Goal: Task Accomplishment & Management: Use online tool/utility

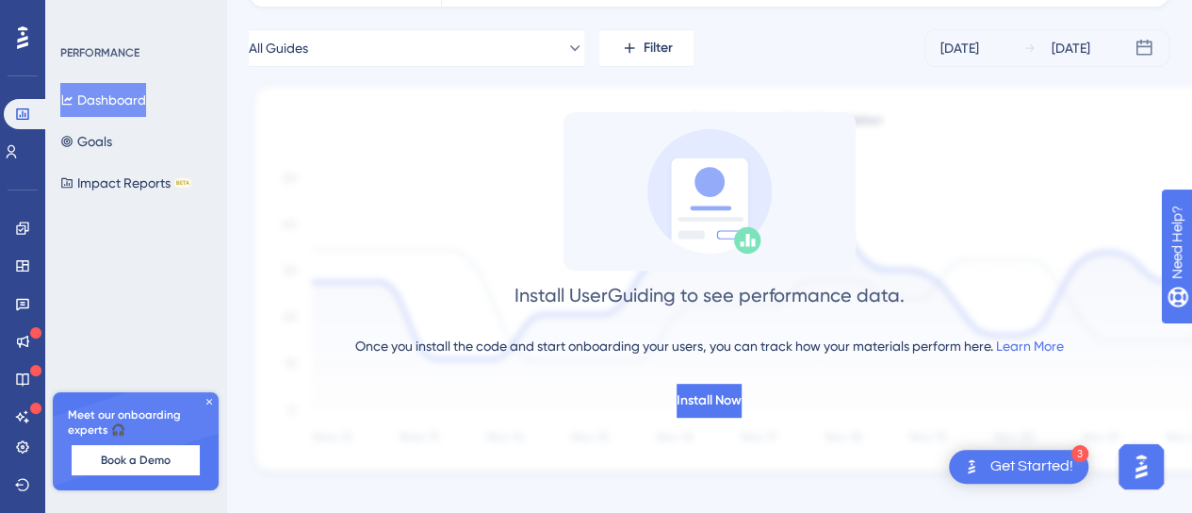
scroll to position [188, 0]
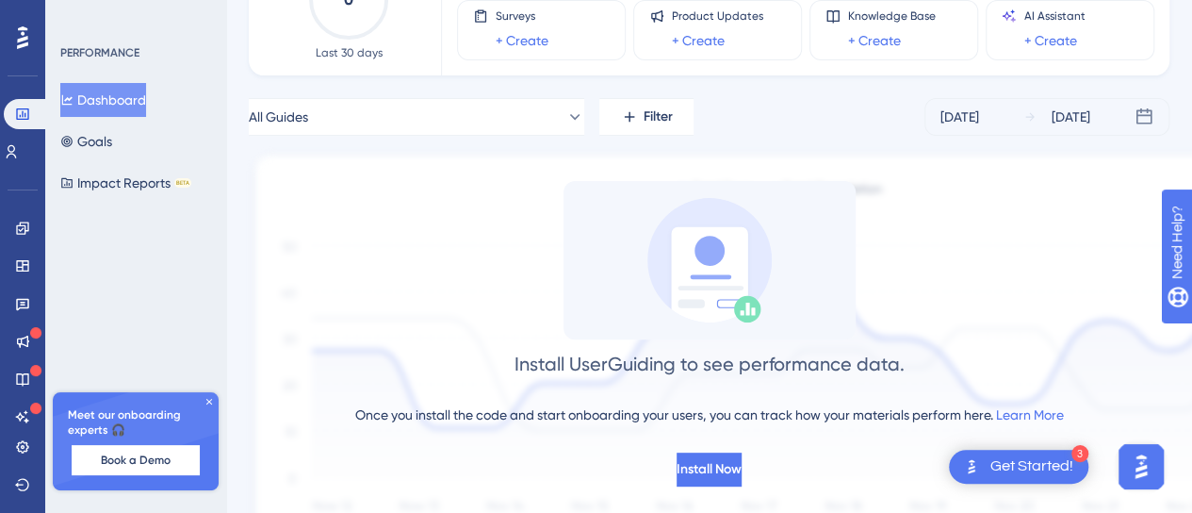
click at [91, 92] on button "Dashboard" at bounding box center [103, 100] width 86 height 34
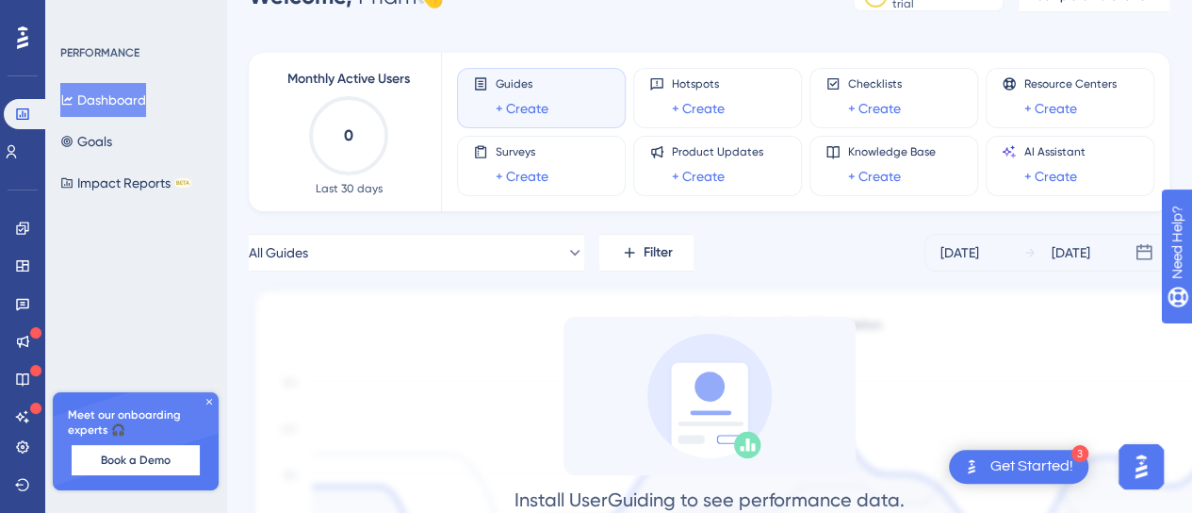
scroll to position [0, 0]
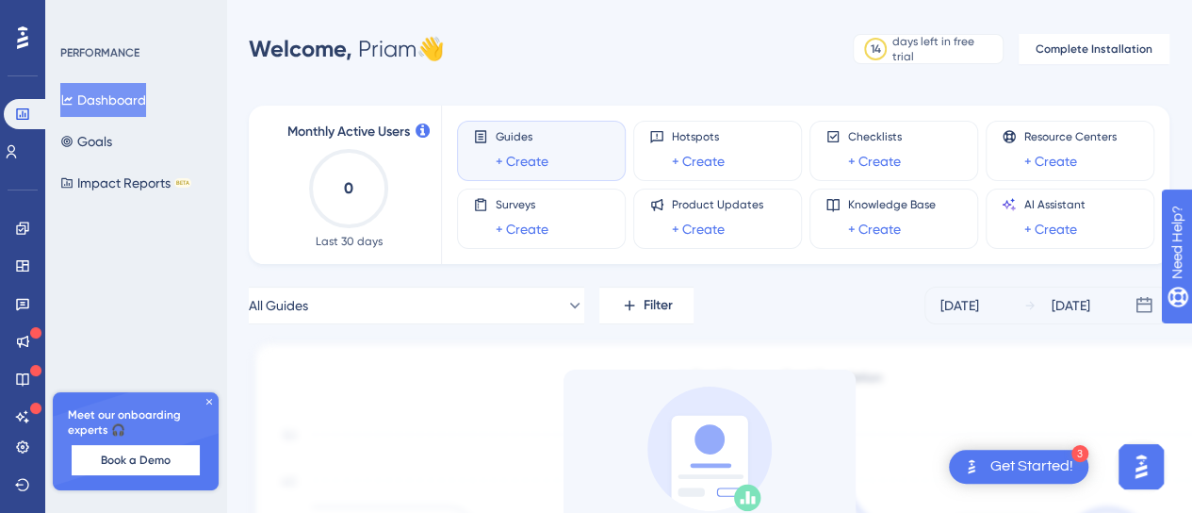
click at [213, 401] on icon at bounding box center [209, 401] width 11 height 11
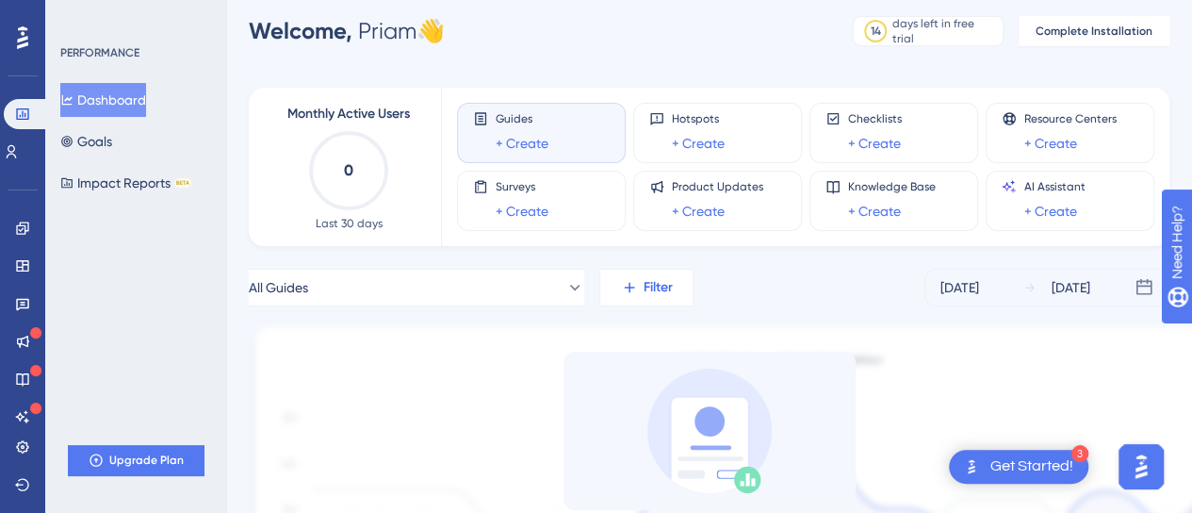
scroll to position [188, 0]
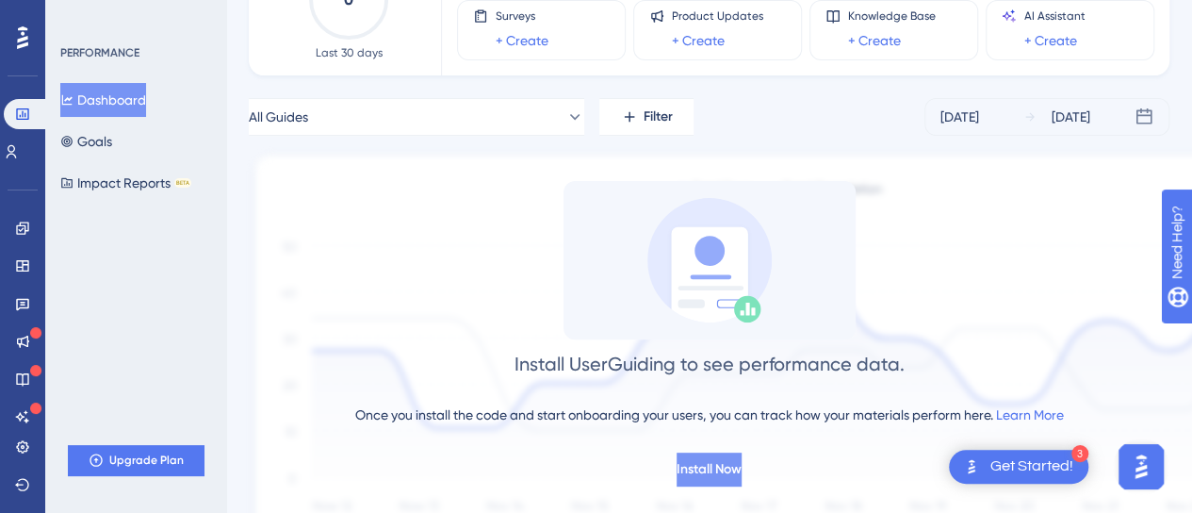
click at [694, 465] on span "Install Now" at bounding box center [709, 469] width 65 height 23
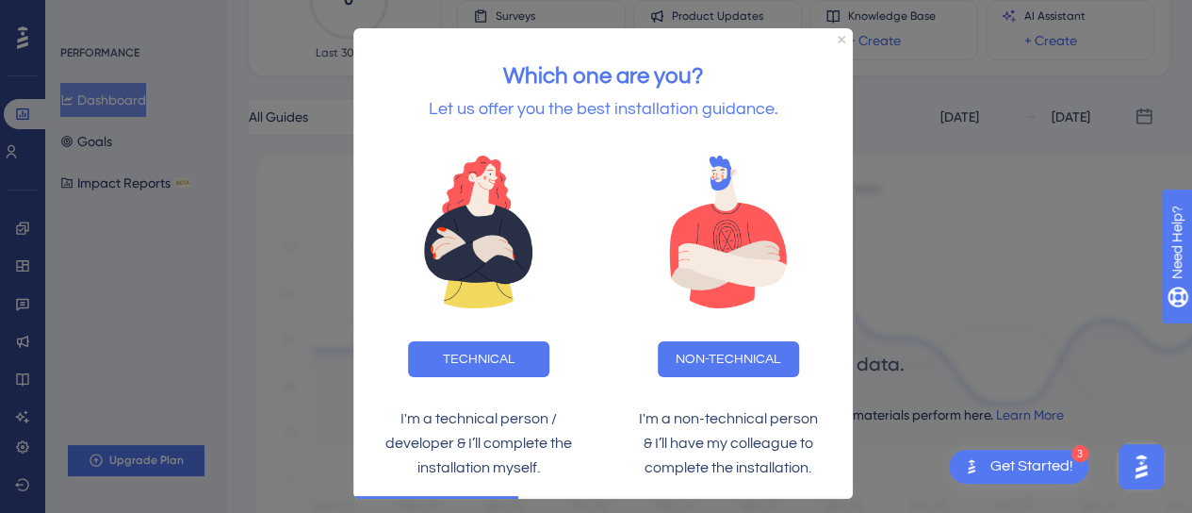
scroll to position [283, 0]
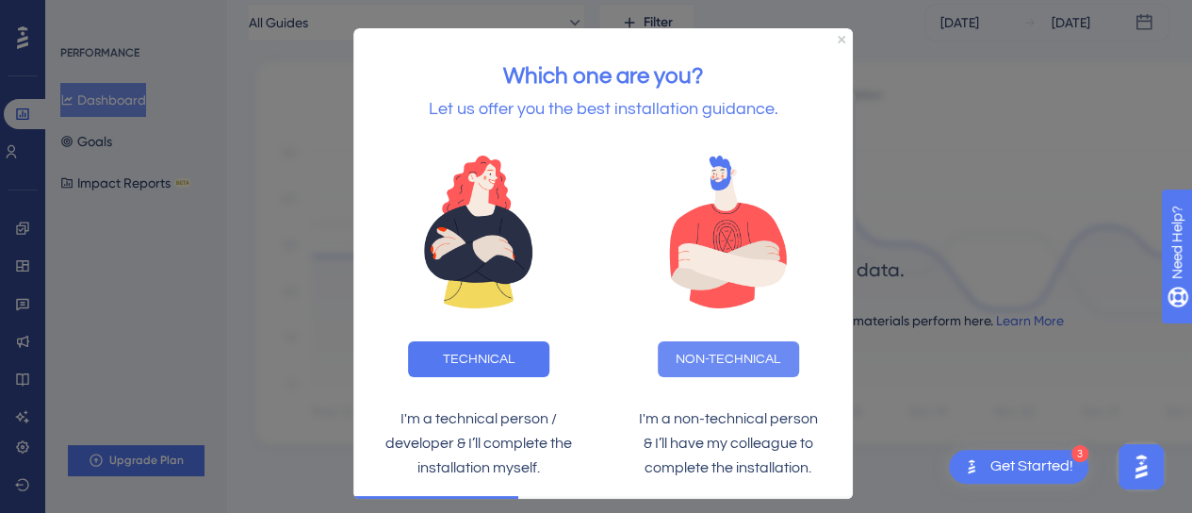
click at [705, 346] on button "NON-TECHNICAL" at bounding box center [728, 359] width 141 height 36
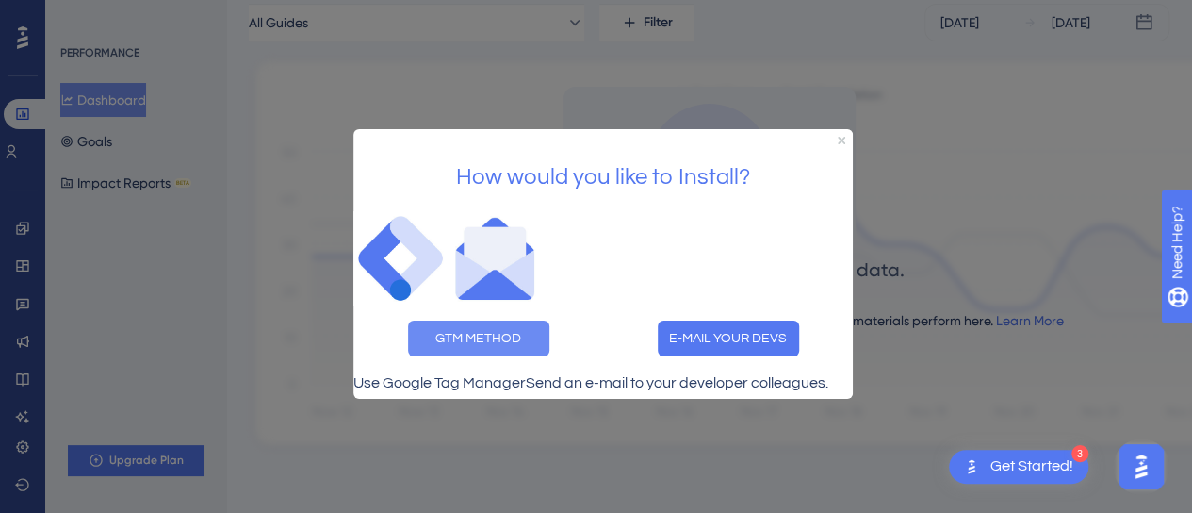
click at [527, 319] on button "GTM METHOD" at bounding box center [478, 337] width 141 height 36
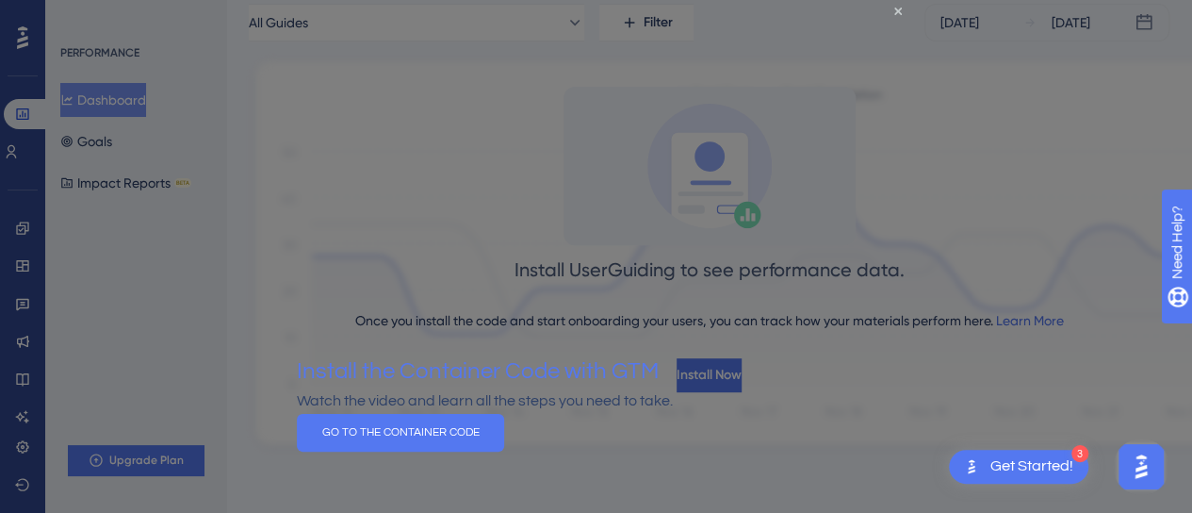
scroll to position [0, 0]
click at [894, 12] on icon "Close Preview" at bounding box center [898, 12] width 8 height 8
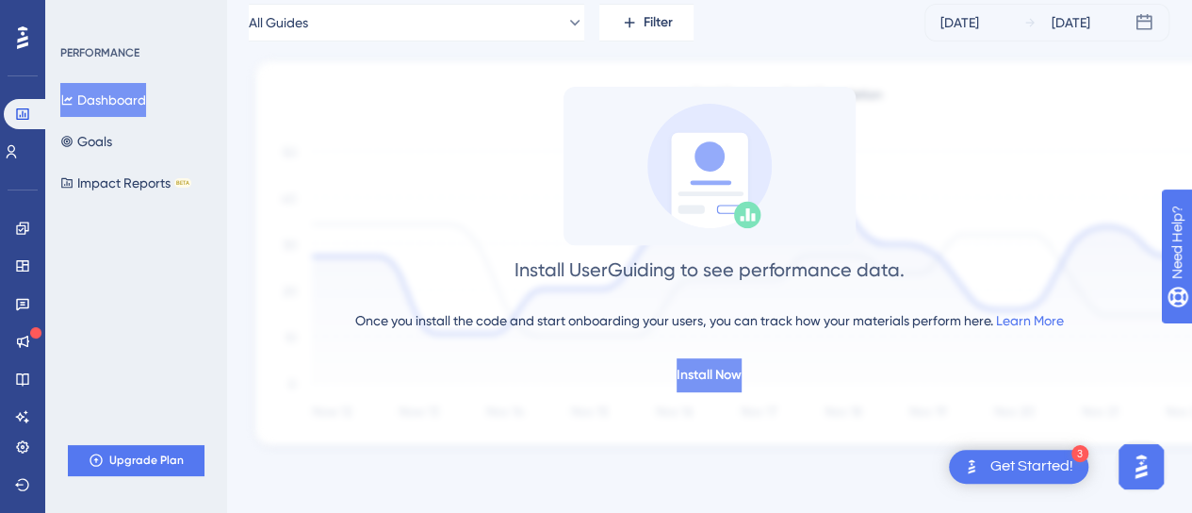
scroll to position [283, 0]
click at [677, 378] on span "Install Now" at bounding box center [709, 375] width 65 height 23
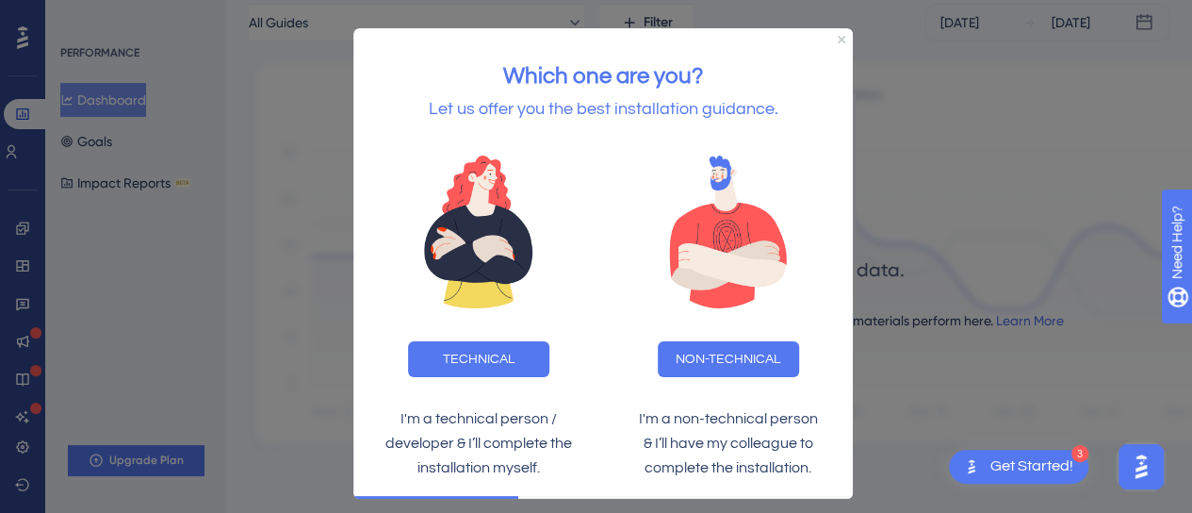
scroll to position [0, 0]
click at [691, 361] on button "NON-TECHNICAL" at bounding box center [728, 359] width 141 height 36
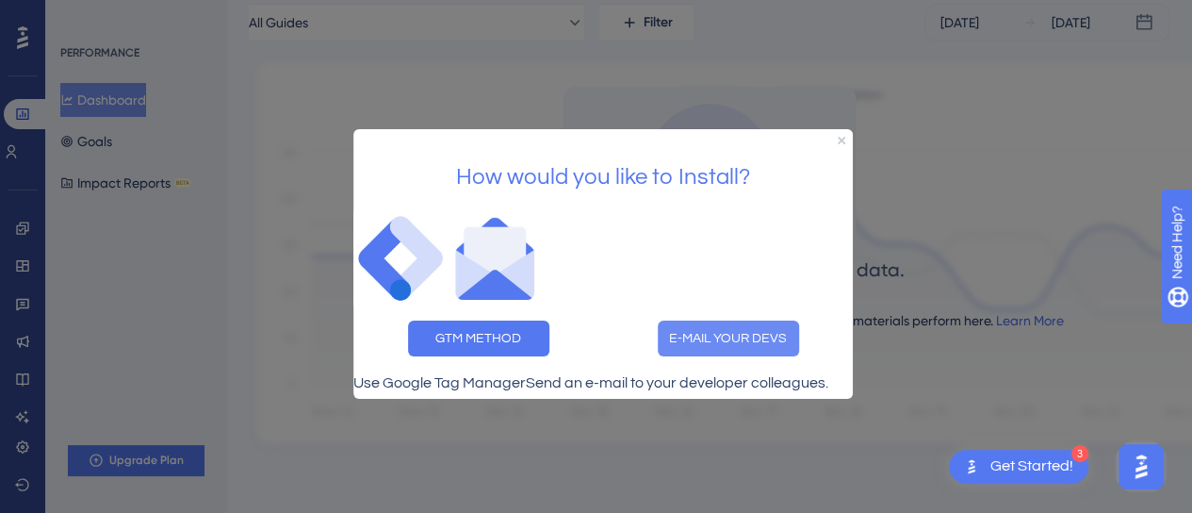
click at [764, 319] on button "E-MAIL YOUR DEVS" at bounding box center [728, 337] width 141 height 36
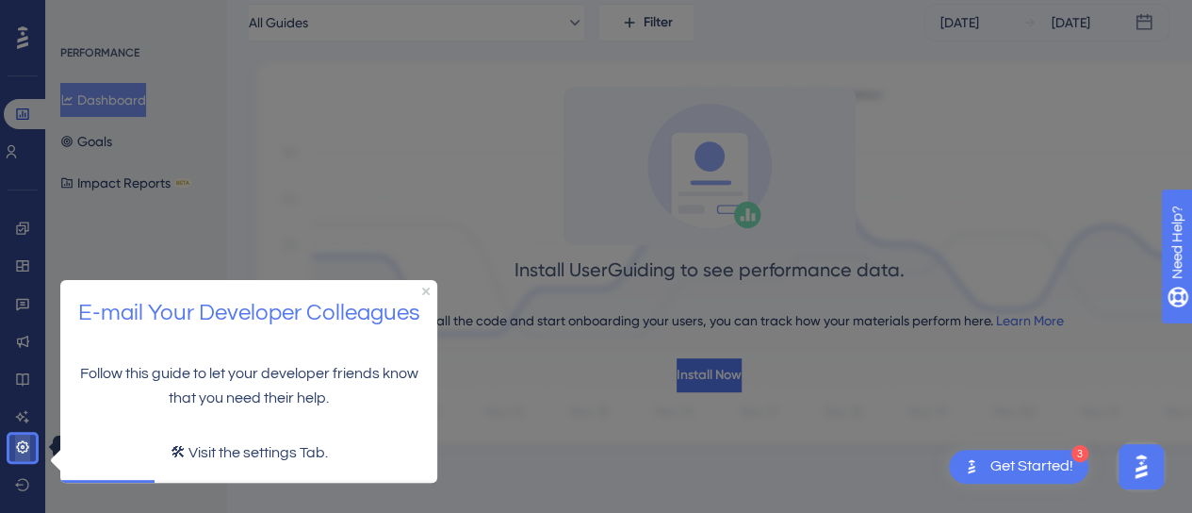
click at [25, 455] on link at bounding box center [22, 447] width 15 height 30
click at [17, 448] on icon at bounding box center [22, 446] width 15 height 15
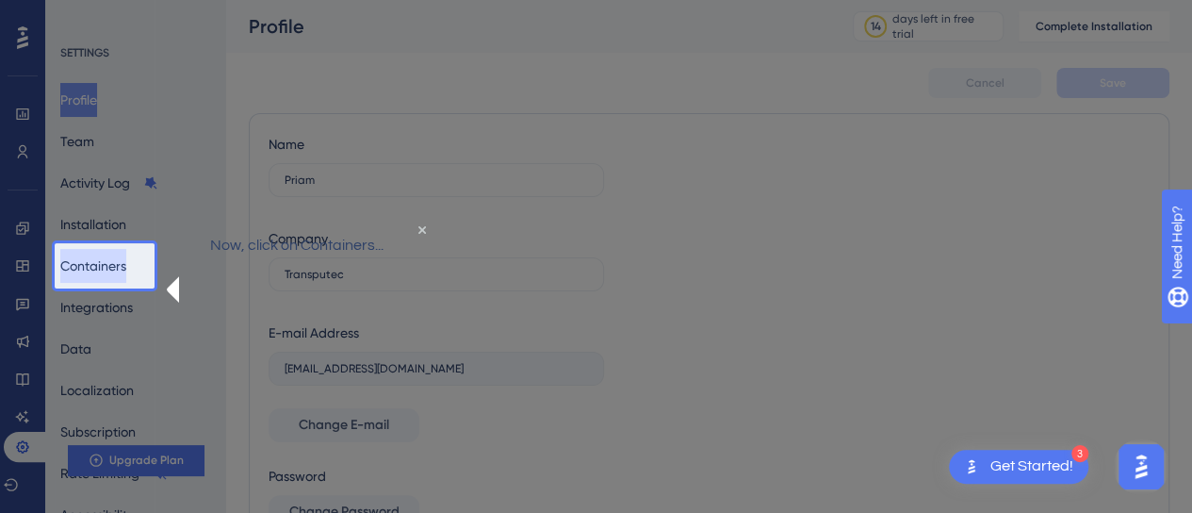
click at [124, 250] on button "Containers" at bounding box center [93, 266] width 66 height 34
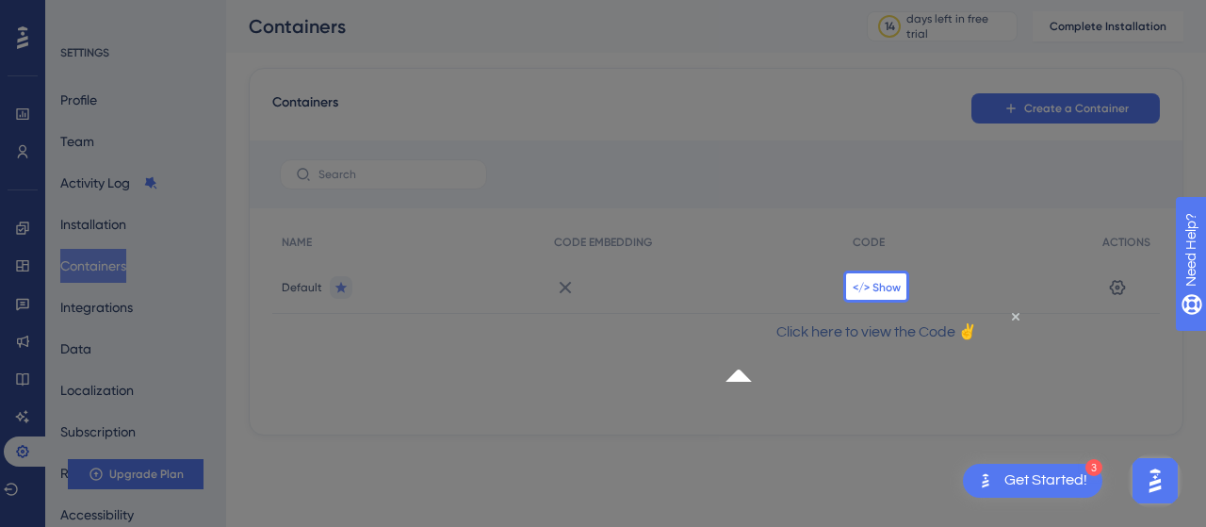
click at [863, 288] on span "</> Show" at bounding box center [877, 287] width 48 height 15
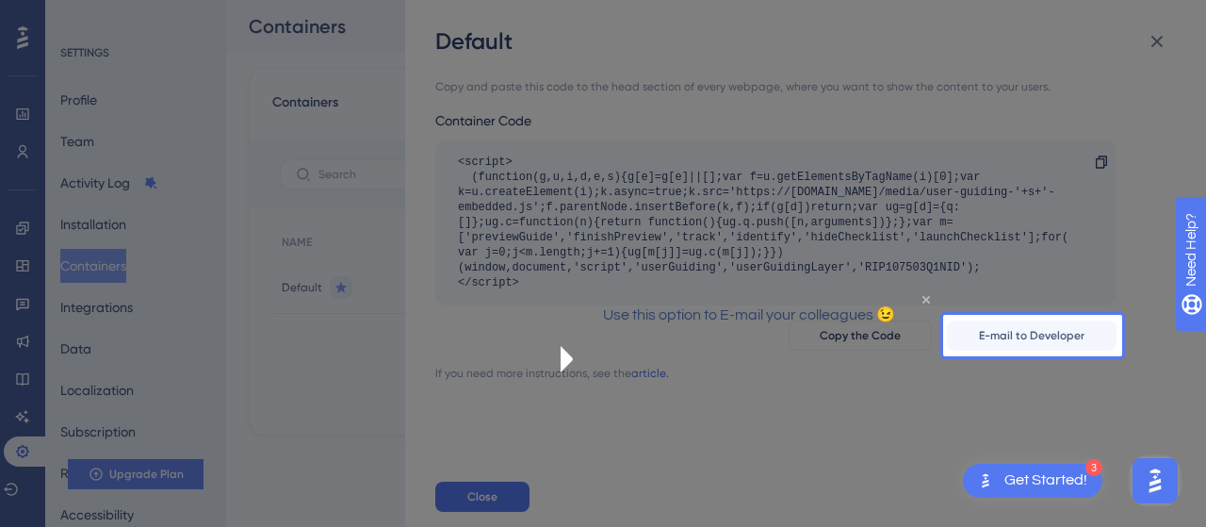
click at [921, 302] on icon "Close Preview" at bounding box center [925, 299] width 8 height 8
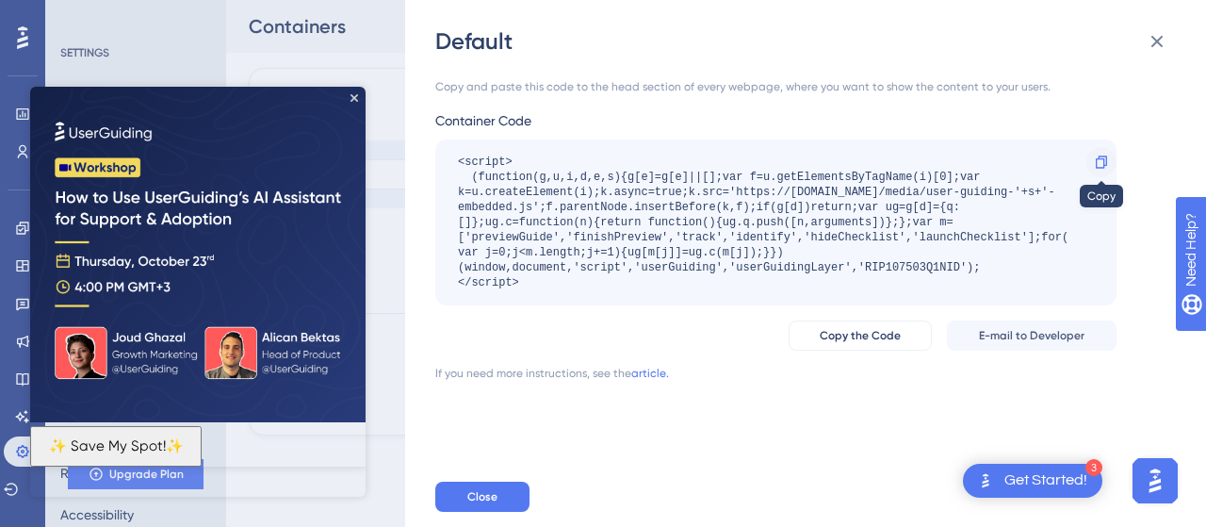
click at [1100, 158] on icon at bounding box center [1101, 161] width 11 height 12
click at [854, 334] on span "Copy the Code" at bounding box center [860, 335] width 81 height 15
click at [347, 92] on img at bounding box center [197, 254] width 335 height 335
click at [352, 97] on icon "Close Preview" at bounding box center [355, 98] width 8 height 8
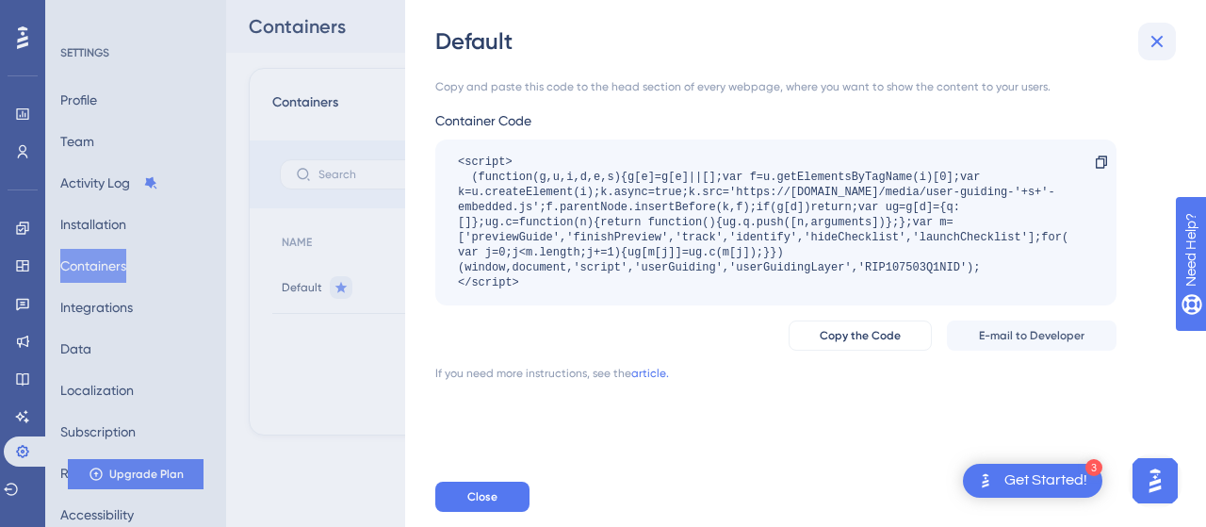
click at [1155, 32] on icon at bounding box center [1157, 41] width 23 height 23
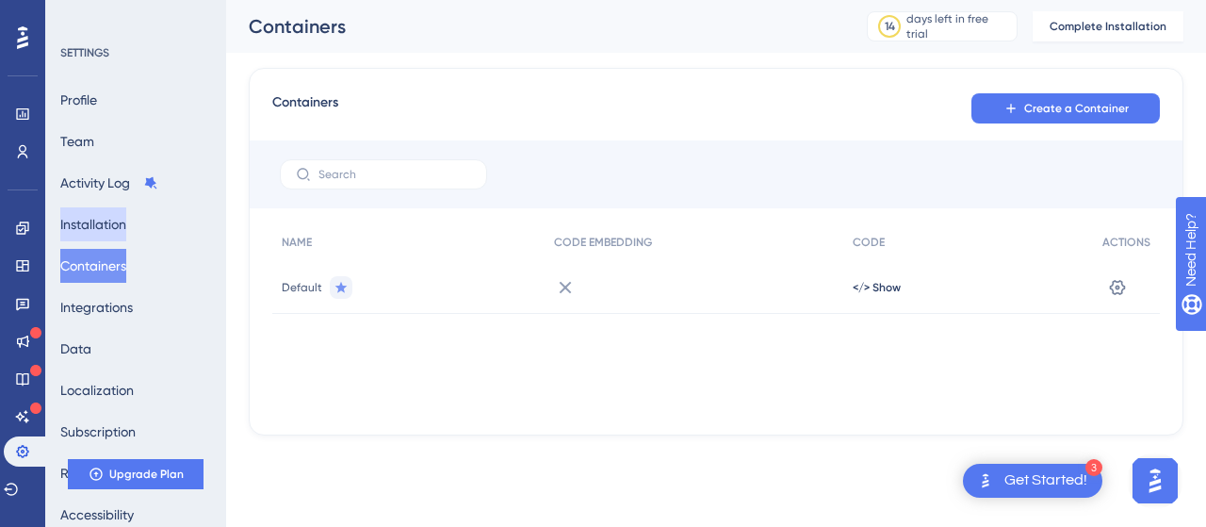
click at [92, 227] on button "Installation" at bounding box center [93, 224] width 66 height 34
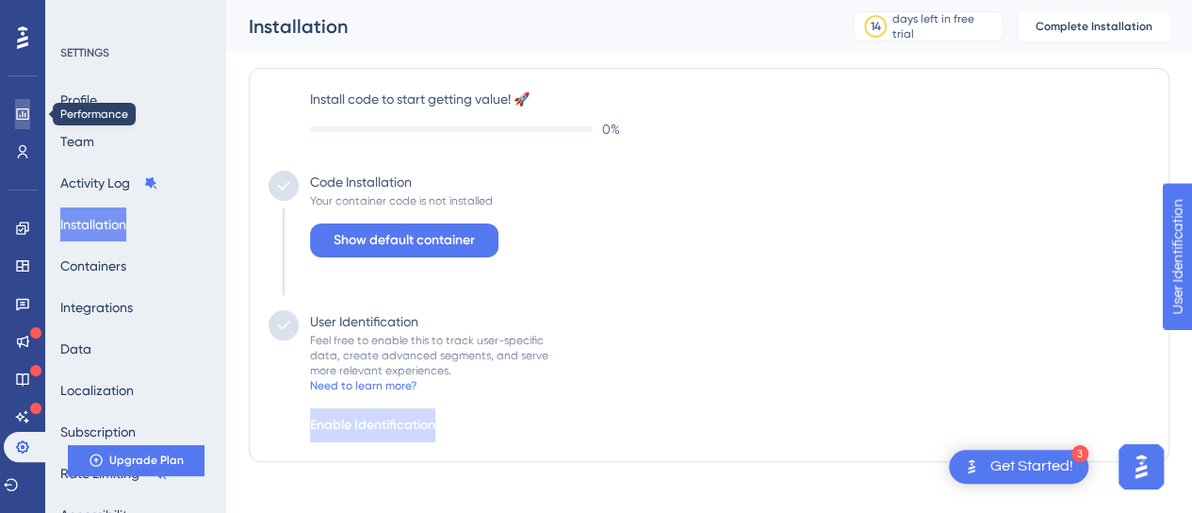
click at [15, 114] on icon at bounding box center [22, 113] width 15 height 15
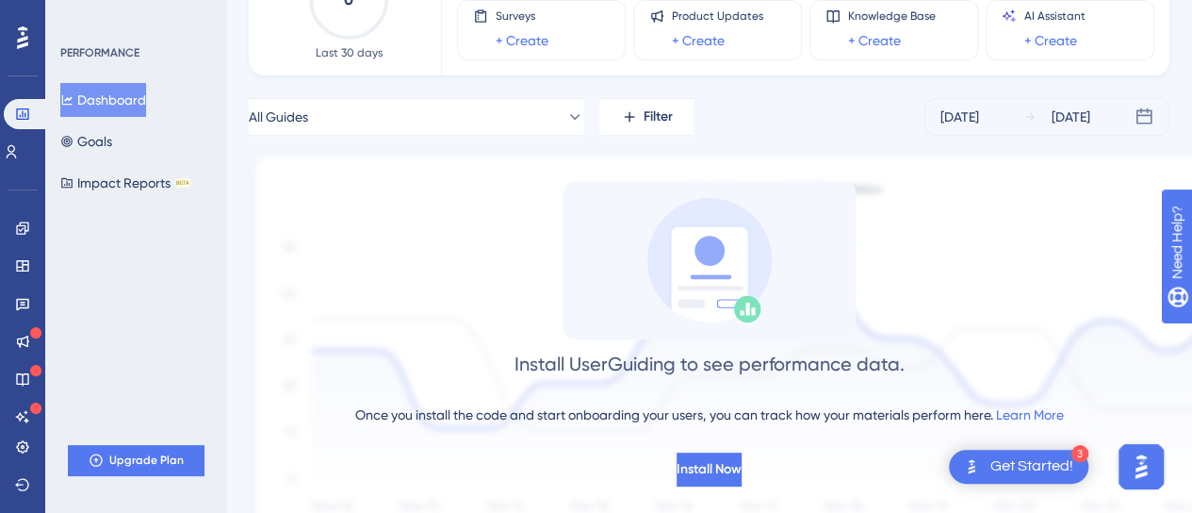
scroll to position [283, 0]
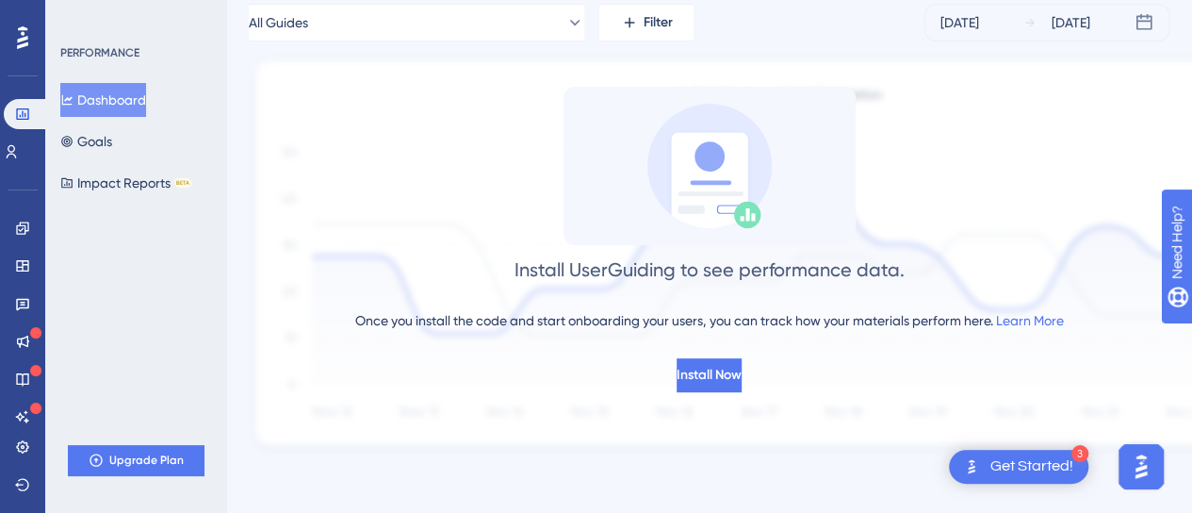
click at [1040, 470] on div "Get Started!" at bounding box center [1031, 466] width 83 height 21
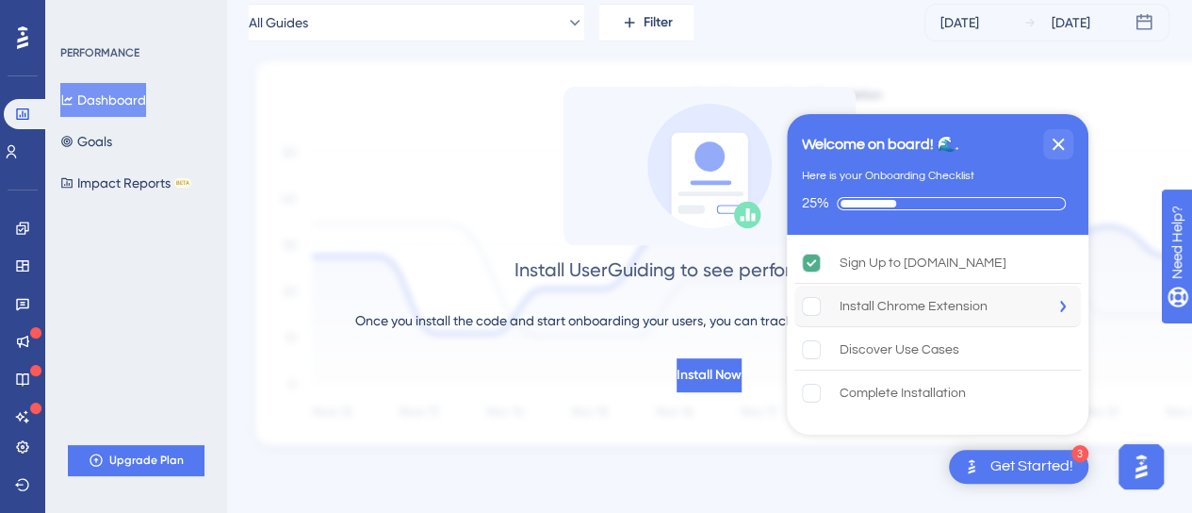
click at [819, 308] on rect "Install Chrome Extension is incomplete." at bounding box center [812, 306] width 18 height 18
